Goal: Navigation & Orientation: Find specific page/section

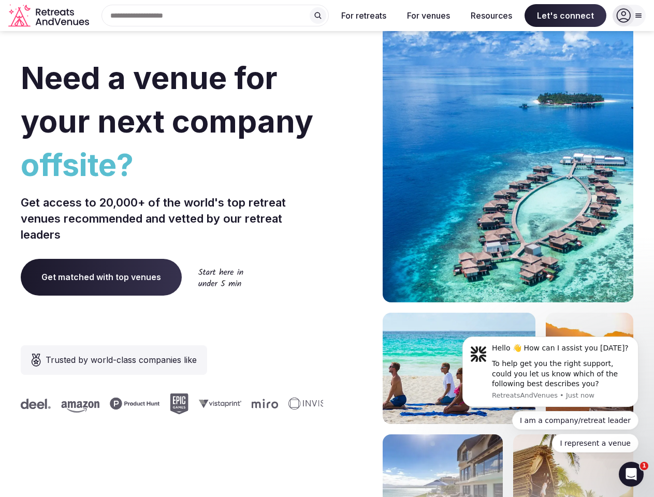
click at [327, 249] on div "Need a venue for your next company offsite? Get access to 20,000+ of the world'…" at bounding box center [327, 310] width 613 height 624
click at [215, 16] on div "Search Popular Destinations [GEOGRAPHIC_DATA], [GEOGRAPHIC_DATA] [GEOGRAPHIC_DA…" at bounding box center [211, 16] width 236 height 22
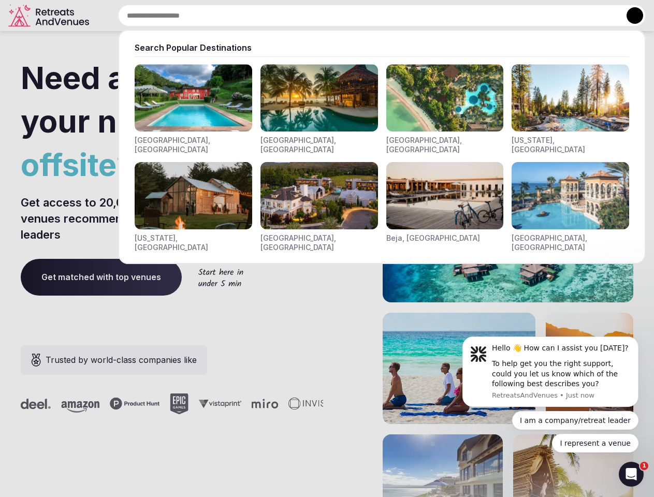
click at [318, 16] on input "text" at bounding box center [382, 16] width 528 height 22
click at [364, 16] on input "text" at bounding box center [382, 16] width 528 height 22
click at [428, 16] on input "text" at bounding box center [382, 16] width 528 height 22
click at [492, 16] on input "text" at bounding box center [382, 16] width 528 height 22
click at [566, 16] on input "text" at bounding box center [382, 16] width 528 height 22
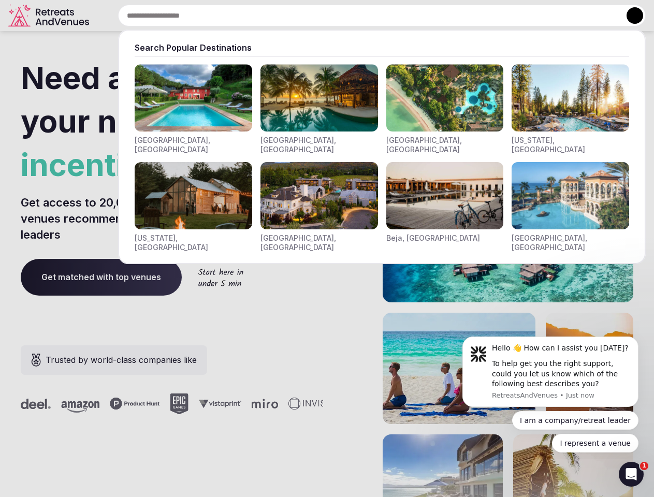
click at [629, 16] on button at bounding box center [635, 15] width 17 height 17
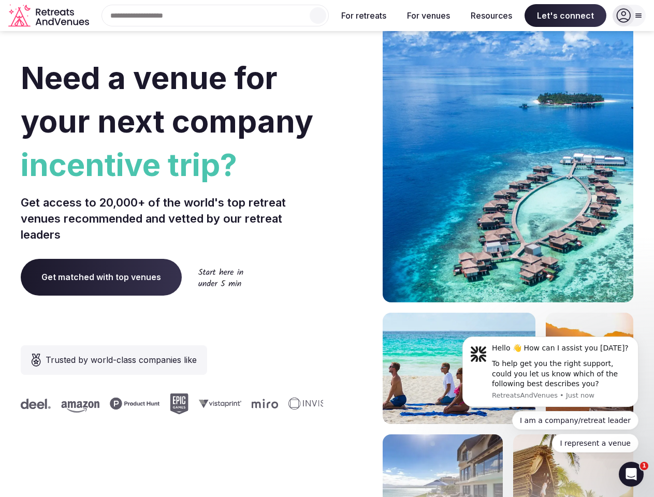
click at [551, 372] on div "To help get you the right support, could you let us know which of the following…" at bounding box center [561, 374] width 139 height 31
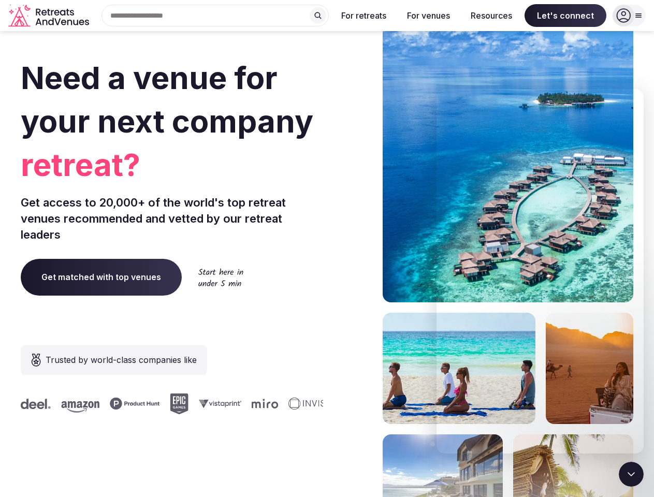
click at [641, 340] on section "Need a venue for your next company retreat? Get access to 20,000+ of the world'…" at bounding box center [327, 310] width 654 height 624
